Goal: Navigation & Orientation: Find specific page/section

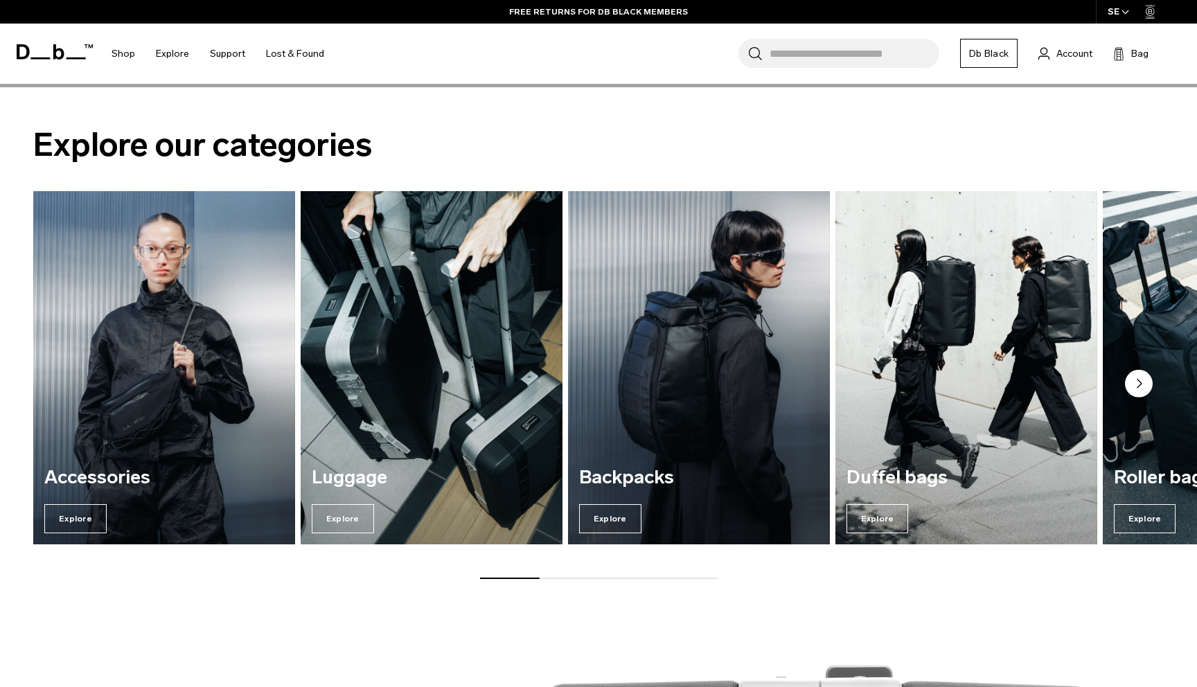
scroll to position [1842, 0]
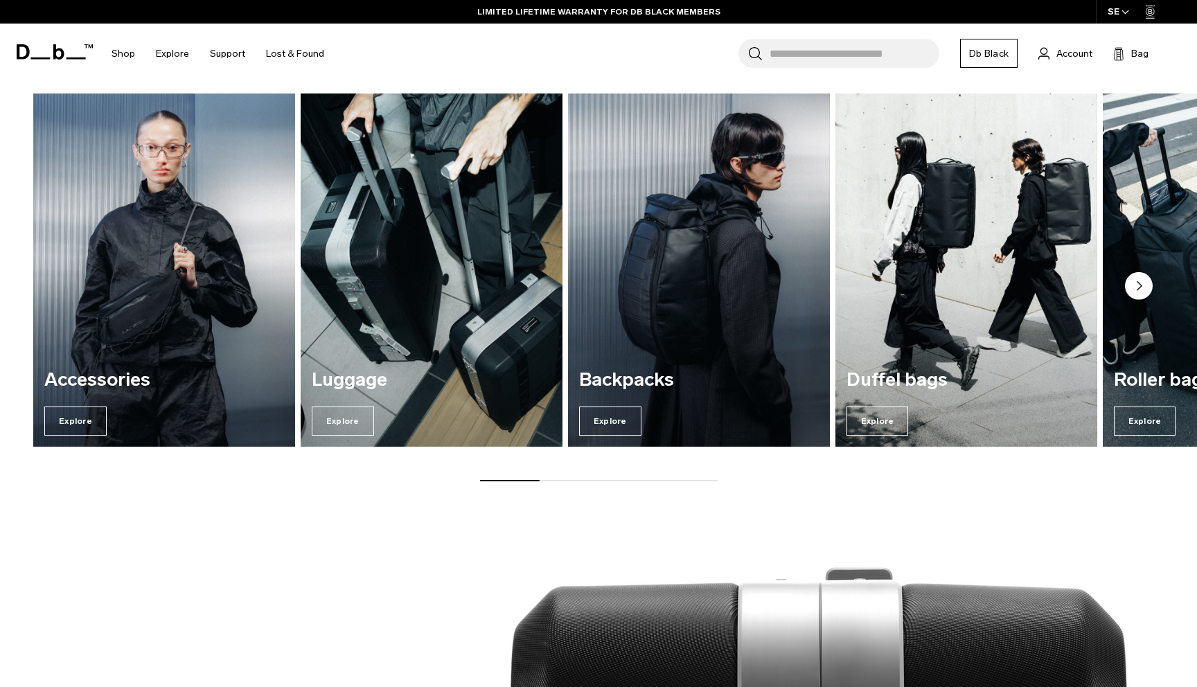
click at [163, 280] on img "1 / 7" at bounding box center [163, 271] width 269 height 364
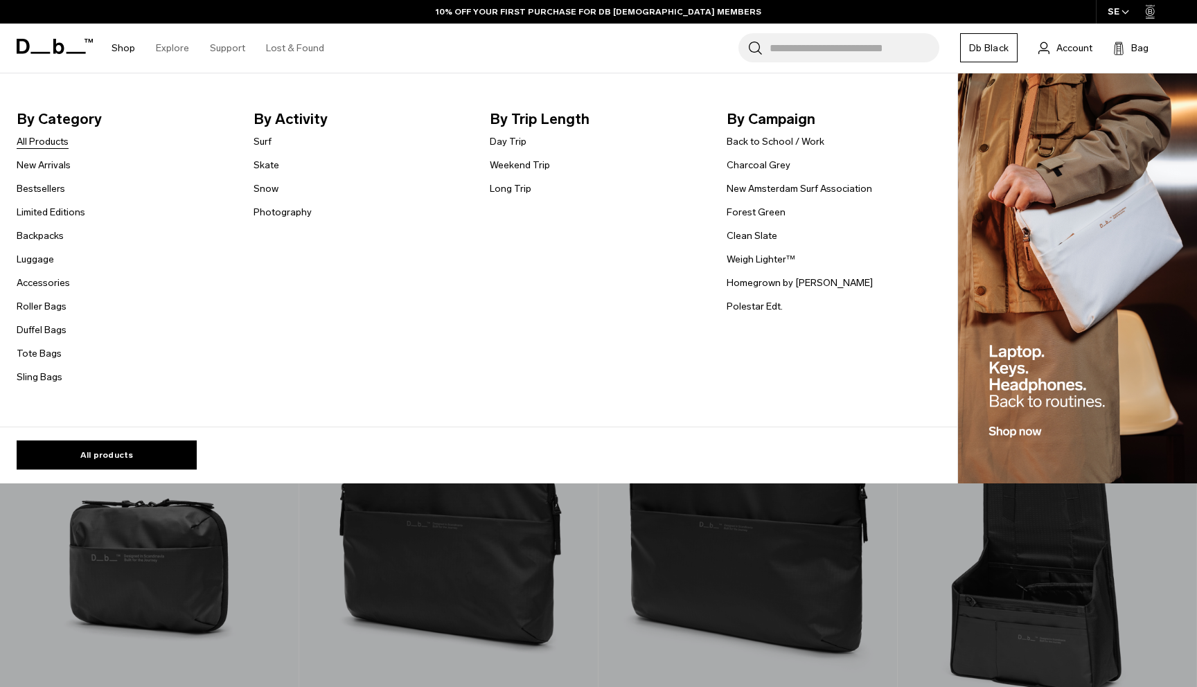
click at [57, 139] on link "All Products" at bounding box center [43, 141] width 52 height 15
